Goal: Task Accomplishment & Management: Manage account settings

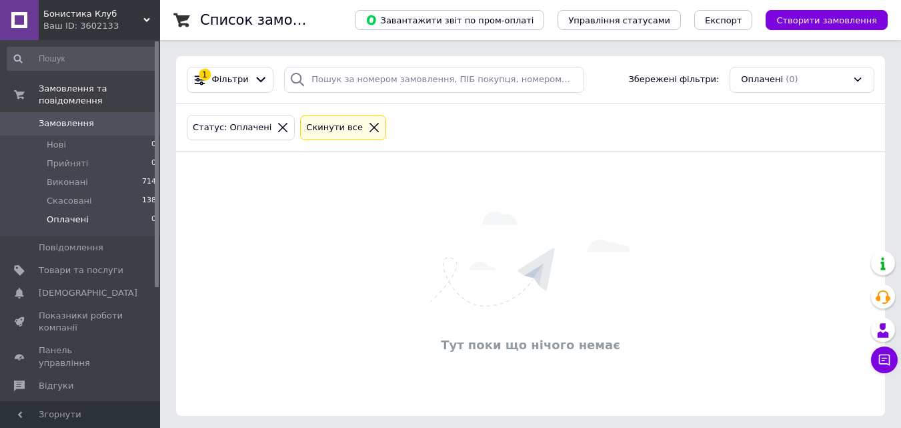
click at [59, 117] on span "Замовлення" at bounding box center [66, 123] width 55 height 12
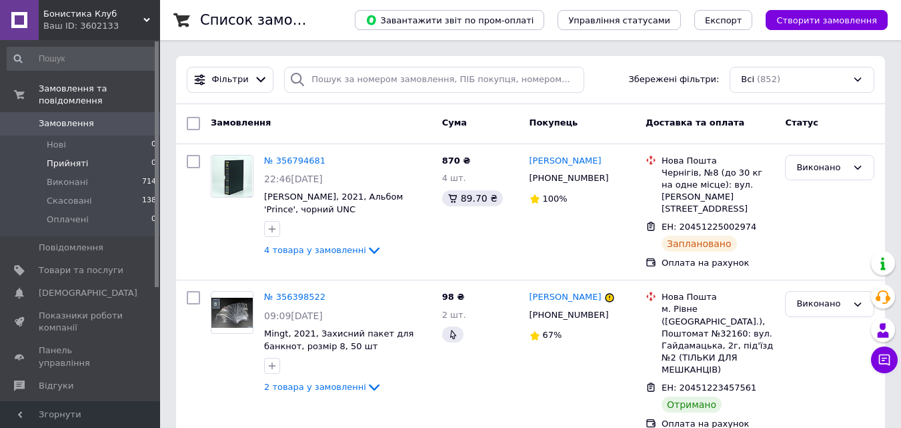
click at [79, 157] on span "Прийняті" at bounding box center [67, 163] width 41 height 12
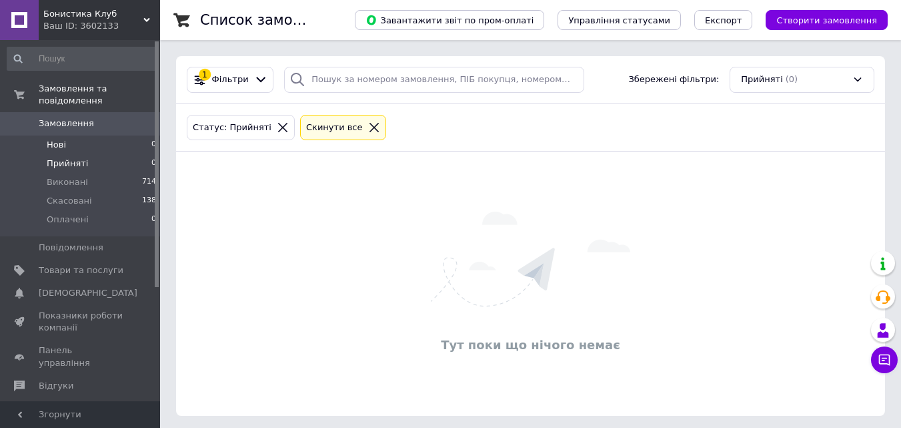
click at [51, 135] on li "Нові 0" at bounding box center [82, 144] width 164 height 19
click at [71, 287] on span "[DEMOGRAPHIC_DATA]" at bounding box center [88, 293] width 99 height 12
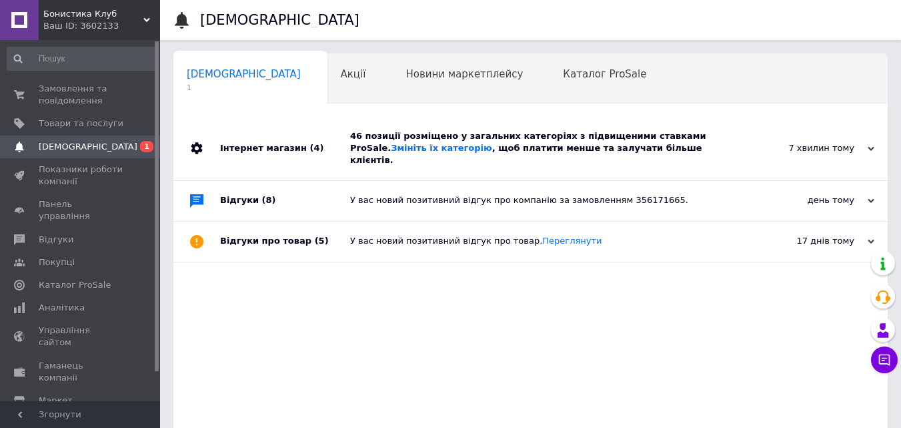
click at [243, 181] on div "Відгуки (8)" at bounding box center [285, 201] width 130 height 40
click at [247, 187] on div "Відгуки (8)" at bounding box center [285, 201] width 130 height 40
